Goal: Task Accomplishment & Management: Manage account settings

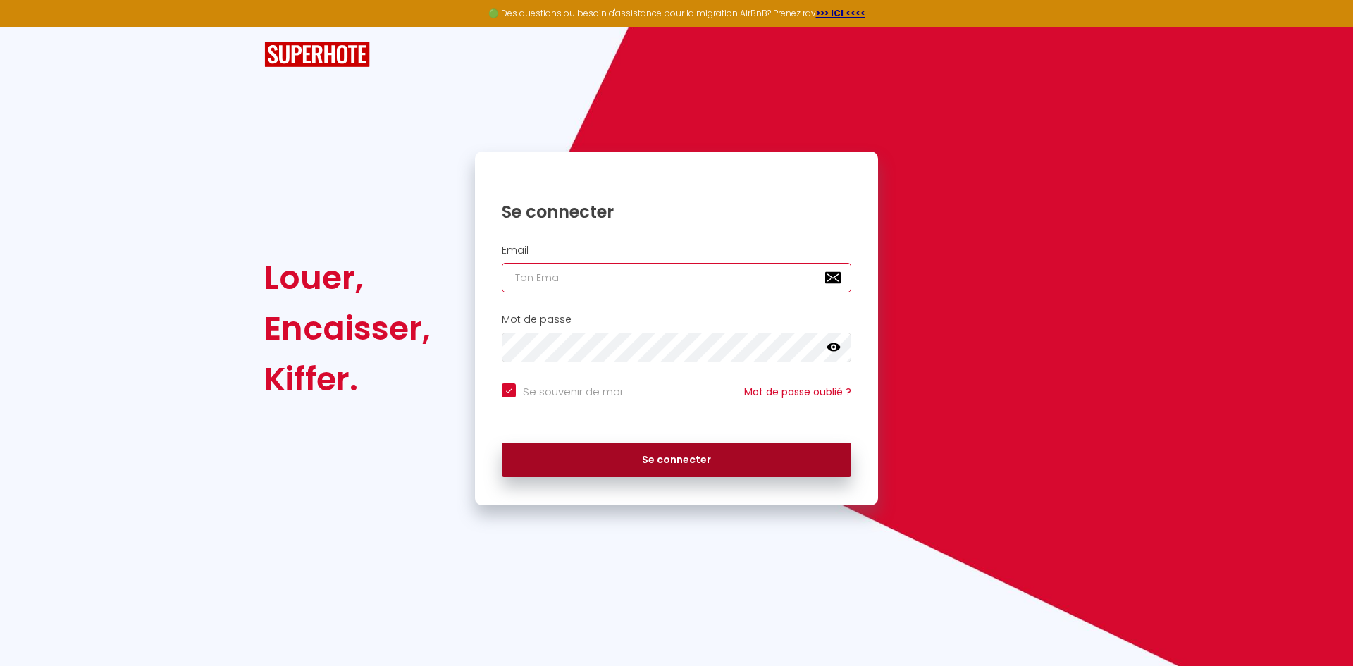
type input "[EMAIL_ADDRESS][DOMAIN_NAME]"
click at [637, 457] on button "Se connecter" at bounding box center [677, 460] width 350 height 35
checkbox input "true"
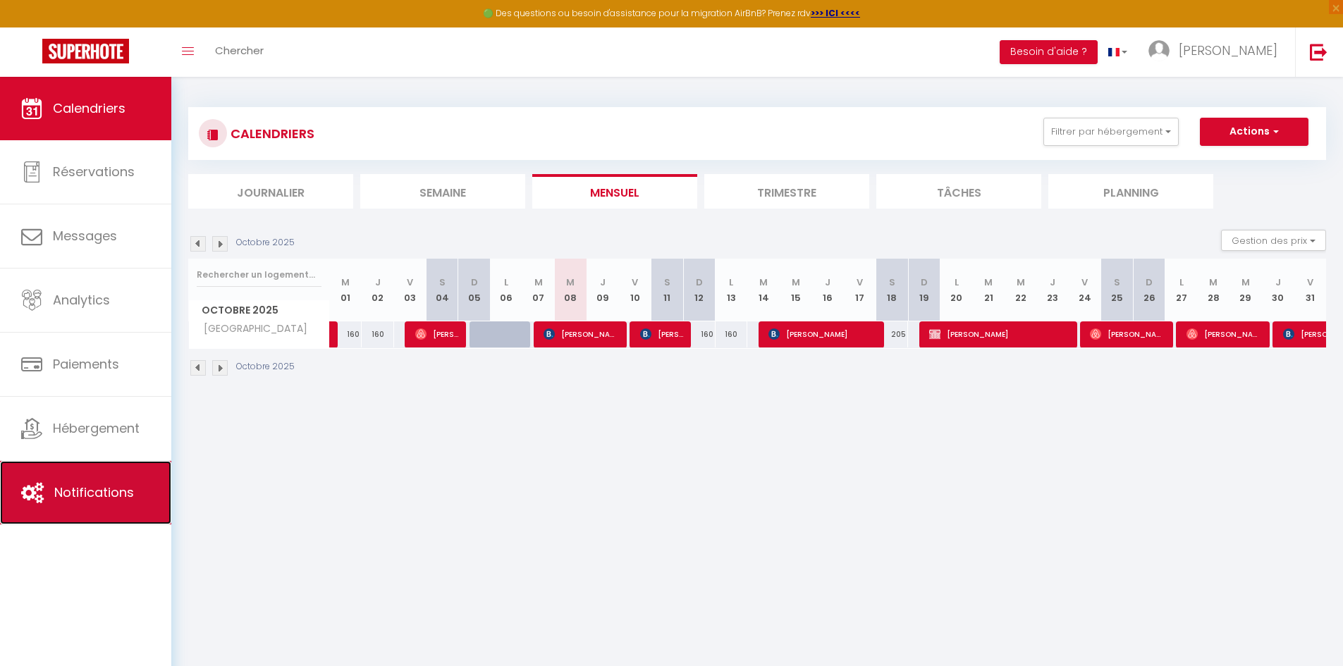
click at [73, 505] on link "Notifications" at bounding box center [85, 492] width 171 height 63
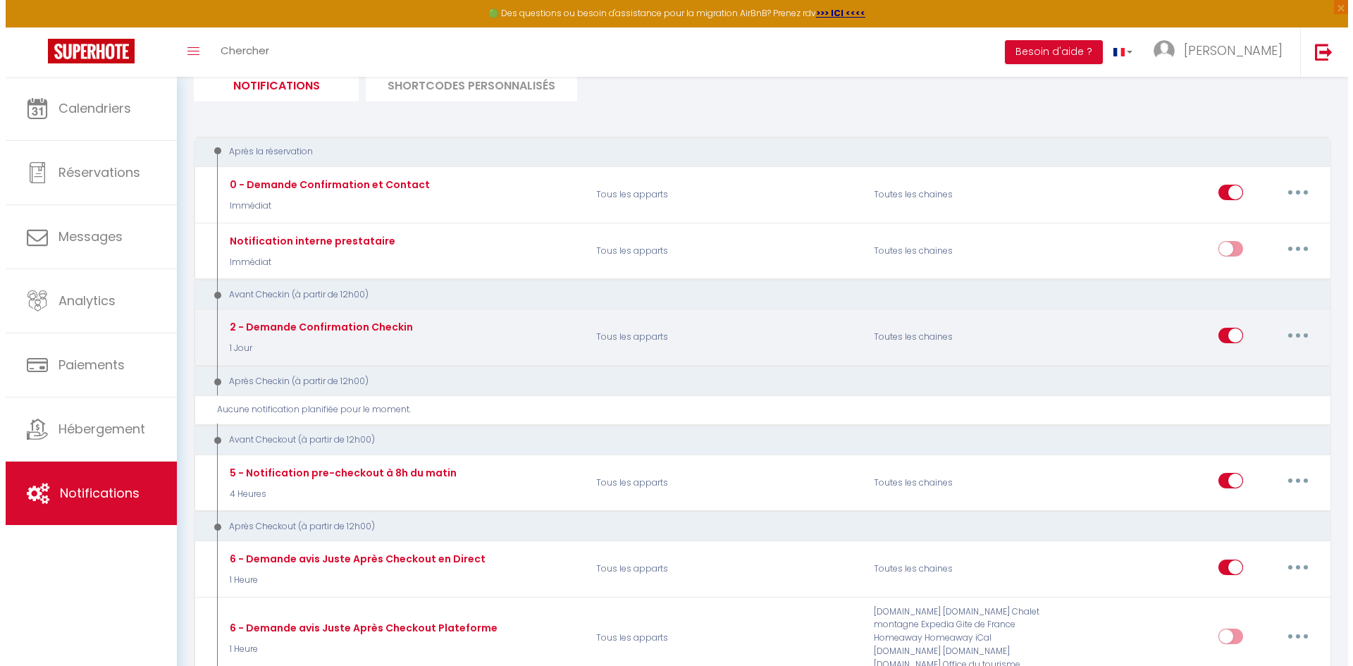
scroll to position [141, 0]
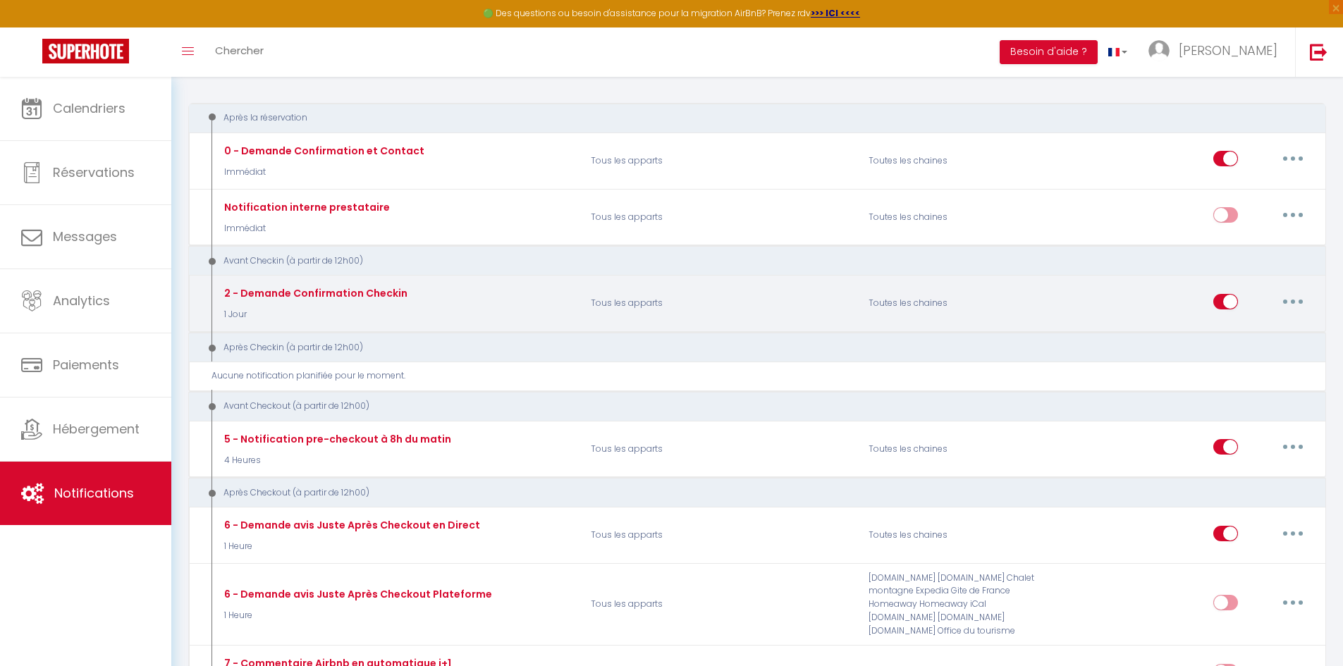
click at [1286, 300] on button "button" at bounding box center [1292, 301] width 39 height 23
click at [1224, 328] on link "Editer" at bounding box center [1256, 333] width 104 height 24
type input "2 - Demande Confirmation Checkin"
select select "1 Jour"
select select "if_booking_is_paid"
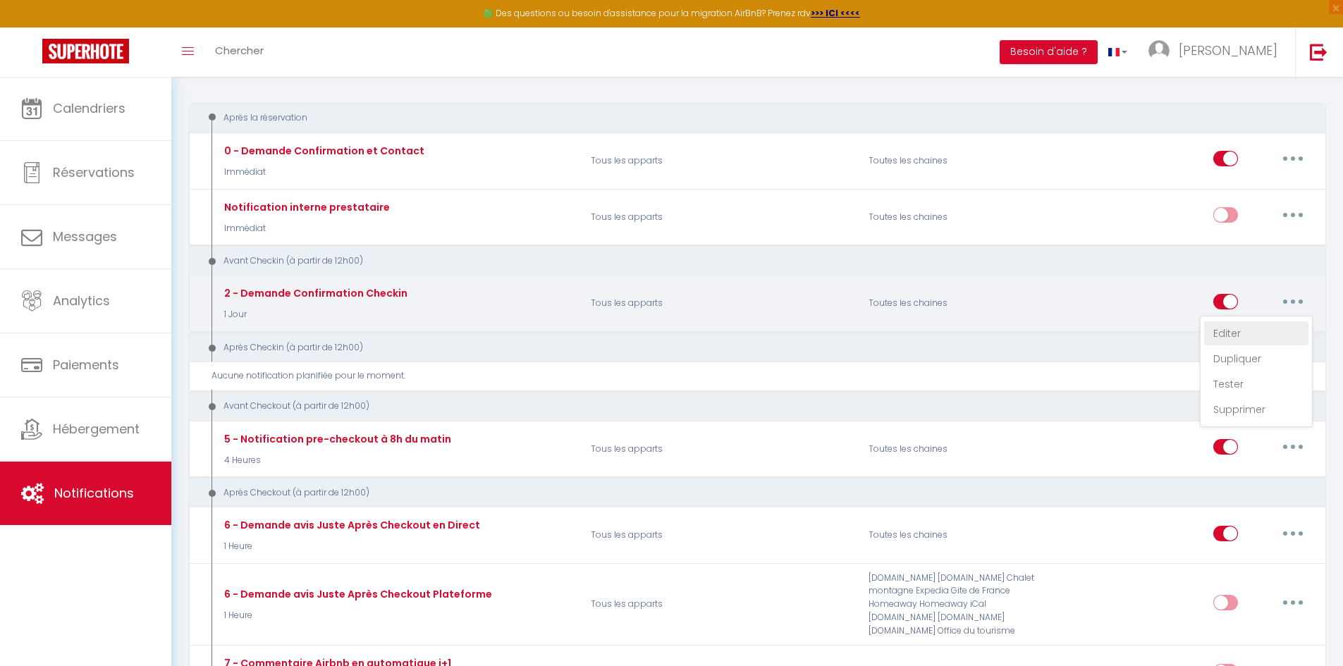
checkbox input "true"
checkbox input "false"
radio input "true"
type input "Procédure pour le checkin - [RENTAL:NAME]"
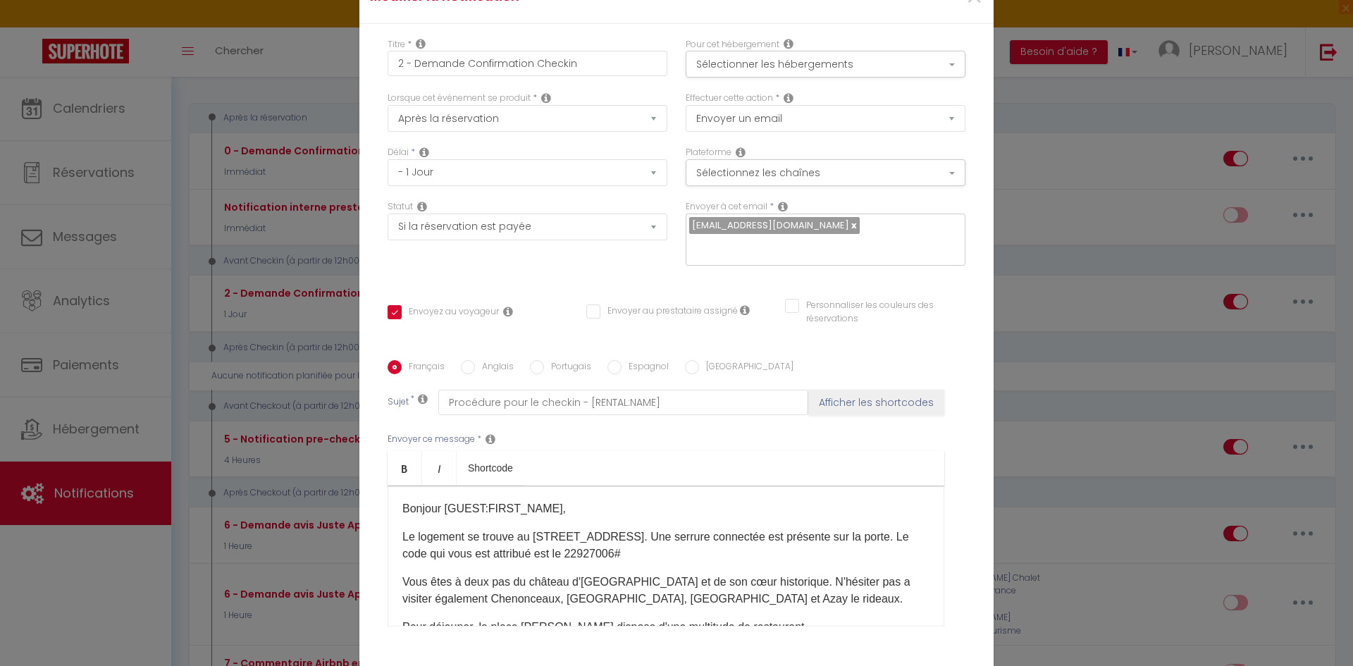
drag, startPoint x: 614, startPoint y: 543, endPoint x: 662, endPoint y: 543, distance: 47.9
click at [662, 543] on p "Le logement se trouve au [STREET_ADDRESS]. Une serrure connectée est présente s…" at bounding box center [665, 546] width 527 height 34
click at [631, 544] on p "Le logement se trouve au [STREET_ADDRESS]. Une serrure connectée est présente s…" at bounding box center [665, 546] width 527 height 34
click at [646, 541] on p "Le logement se trouve au [STREET_ADDRESS]. Une serrure connectée est présente s…" at bounding box center [665, 546] width 527 height 34
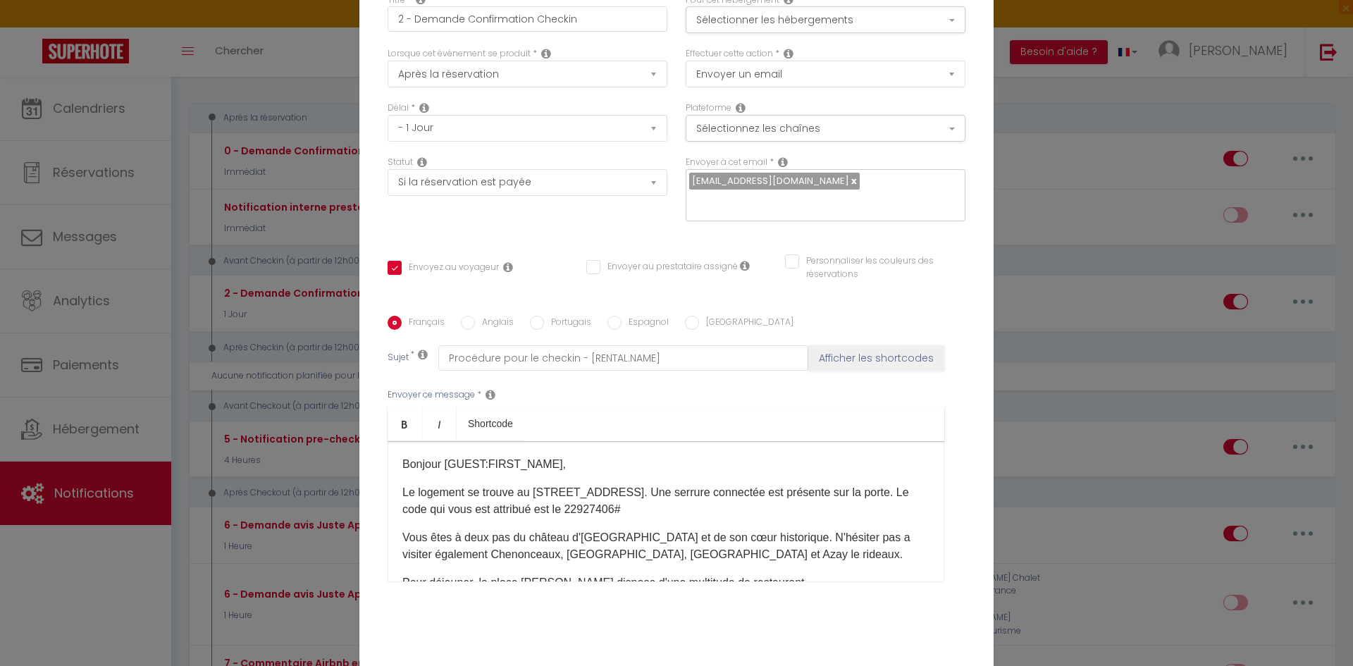
scroll to position [100, 0]
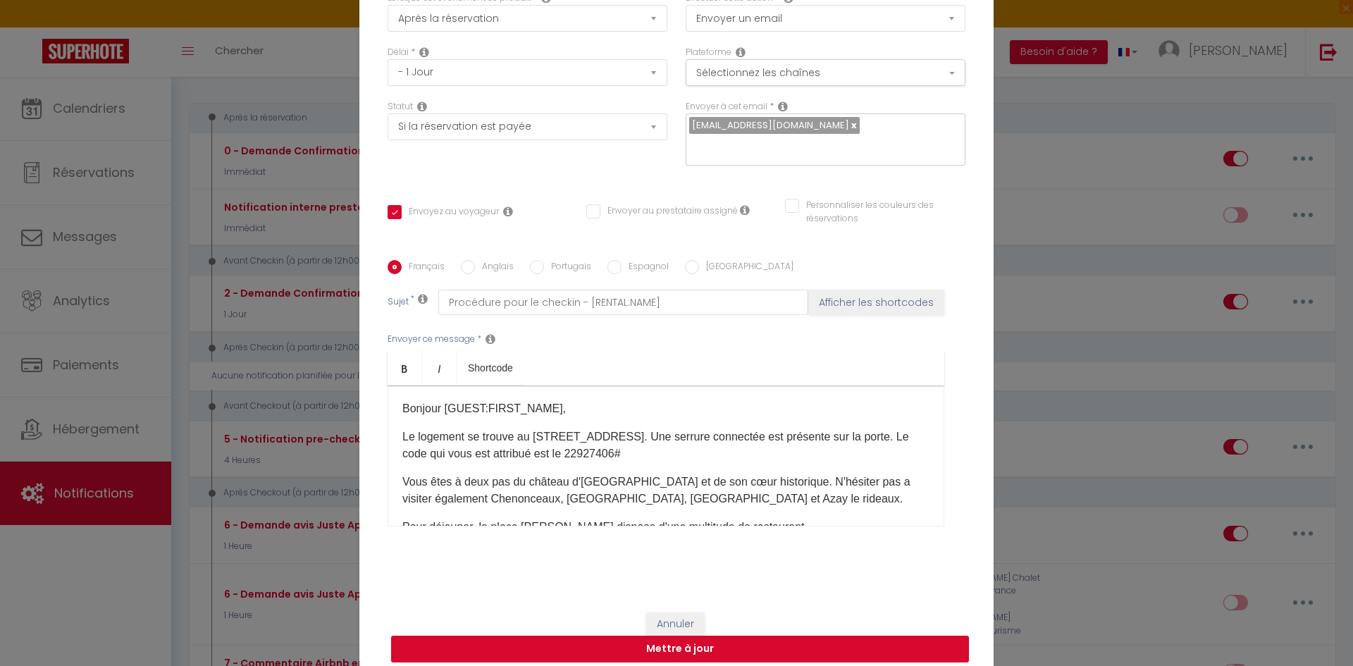
click at [659, 644] on button "Mettre à jour" at bounding box center [680, 649] width 578 height 27
checkbox input "true"
checkbox input "false"
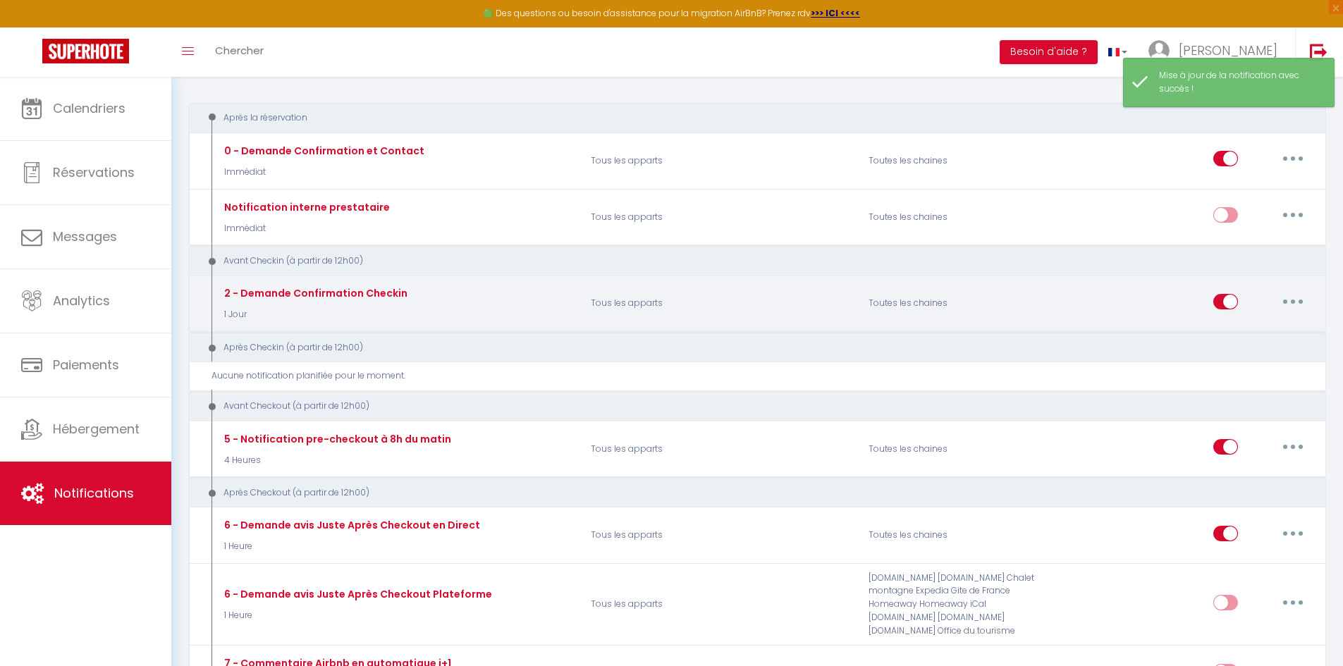
drag, startPoint x: 1288, startPoint y: 306, endPoint x: 1279, endPoint y: 310, distance: 9.5
click at [1288, 305] on button "button" at bounding box center [1292, 301] width 39 height 23
click at [1229, 331] on link "Editer" at bounding box center [1256, 333] width 104 height 24
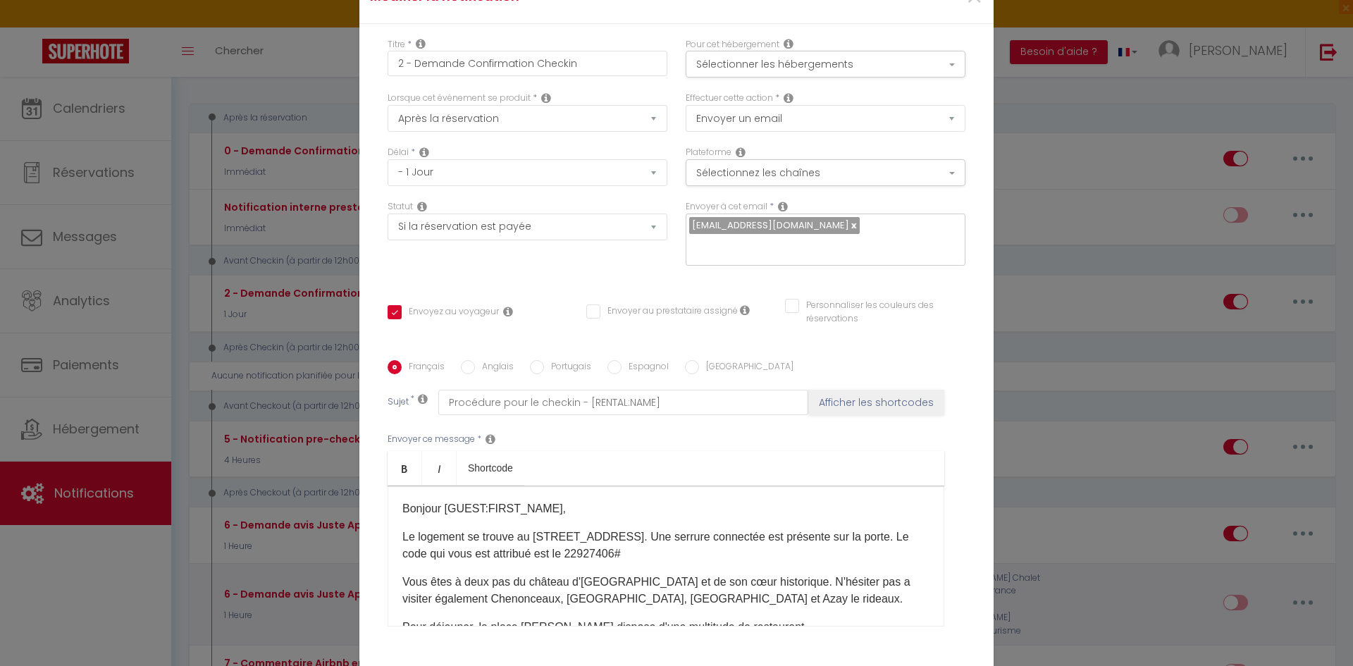
checkbox input "true"
checkbox input "false"
